Goal: Find specific page/section: Find specific page/section

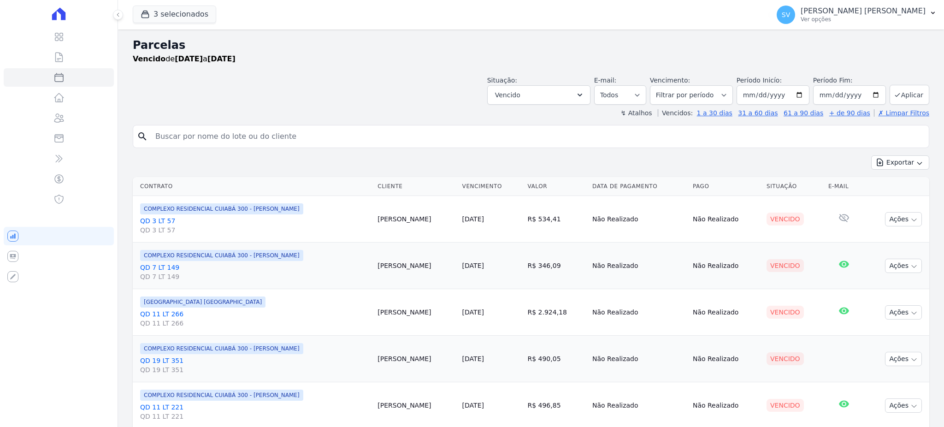
select select
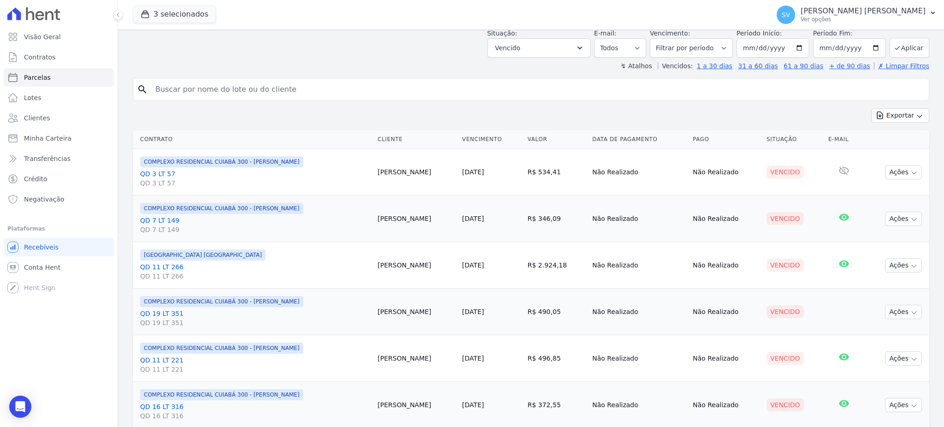
scroll to position [34, 0]
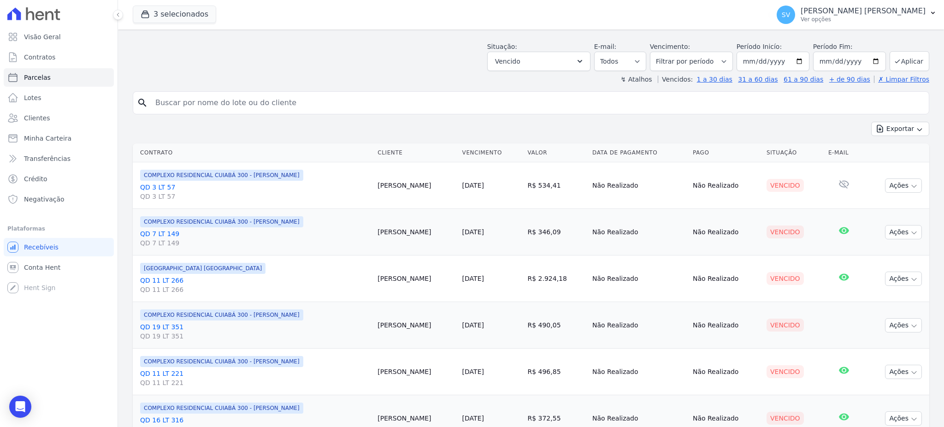
click at [279, 109] on input "search" at bounding box center [537, 103] width 775 height 18
paste input "Thamires Alves Medina Rodrigues"
type input "Thamires Alves Medina Rodrigues"
select select
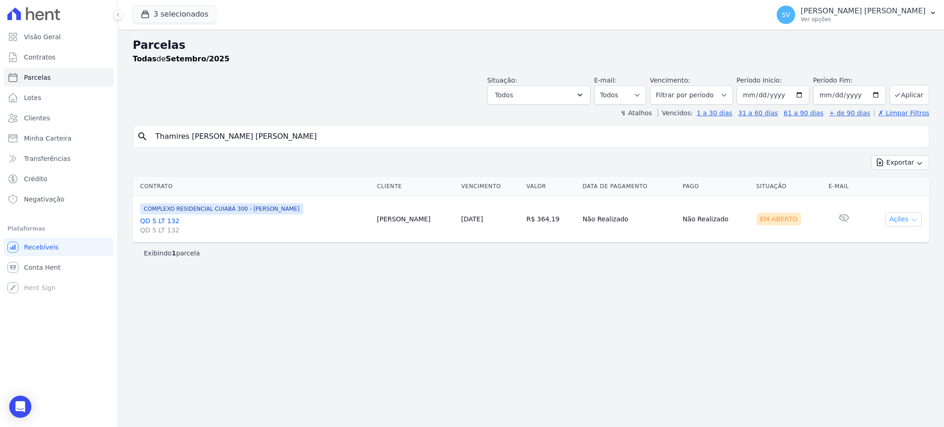
click at [895, 217] on button "Ações" at bounding box center [903, 219] width 37 height 14
click at [880, 237] on link "Ver boleto" at bounding box center [899, 240] width 88 height 17
